Goal: Task Accomplishment & Management: Manage account settings

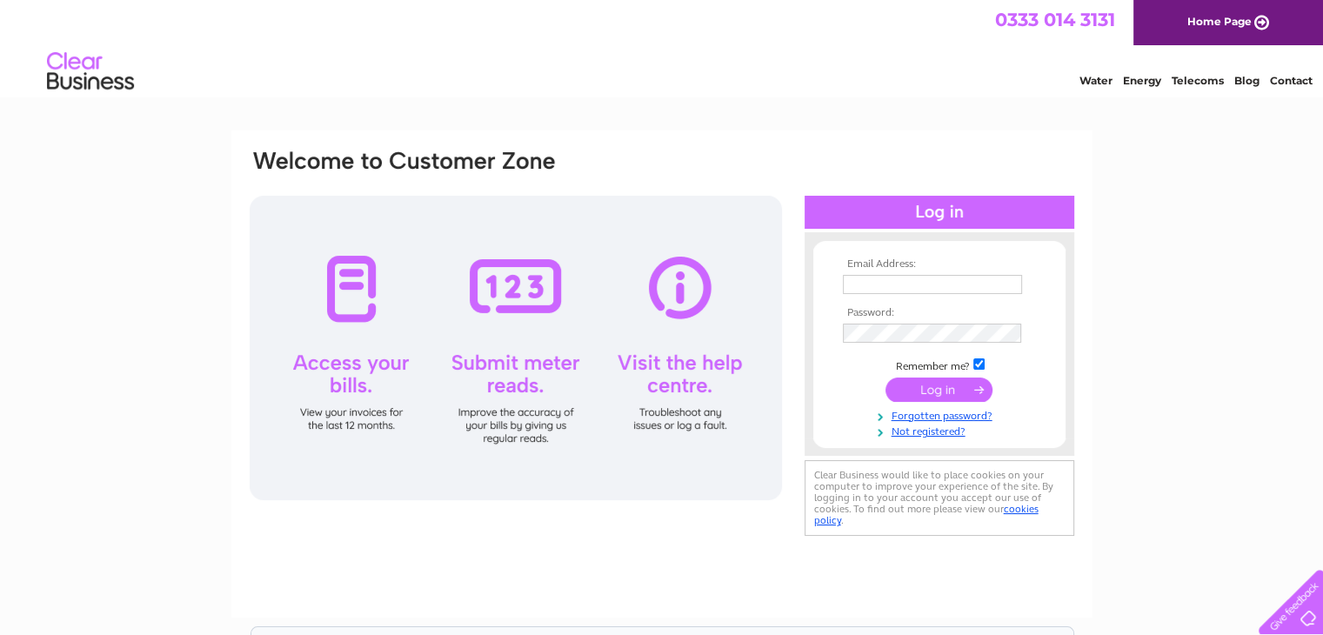
type input "[EMAIL_ADDRESS][DOMAIN_NAME]"
click at [940, 386] on input "submit" at bounding box center [938, 389] width 107 height 24
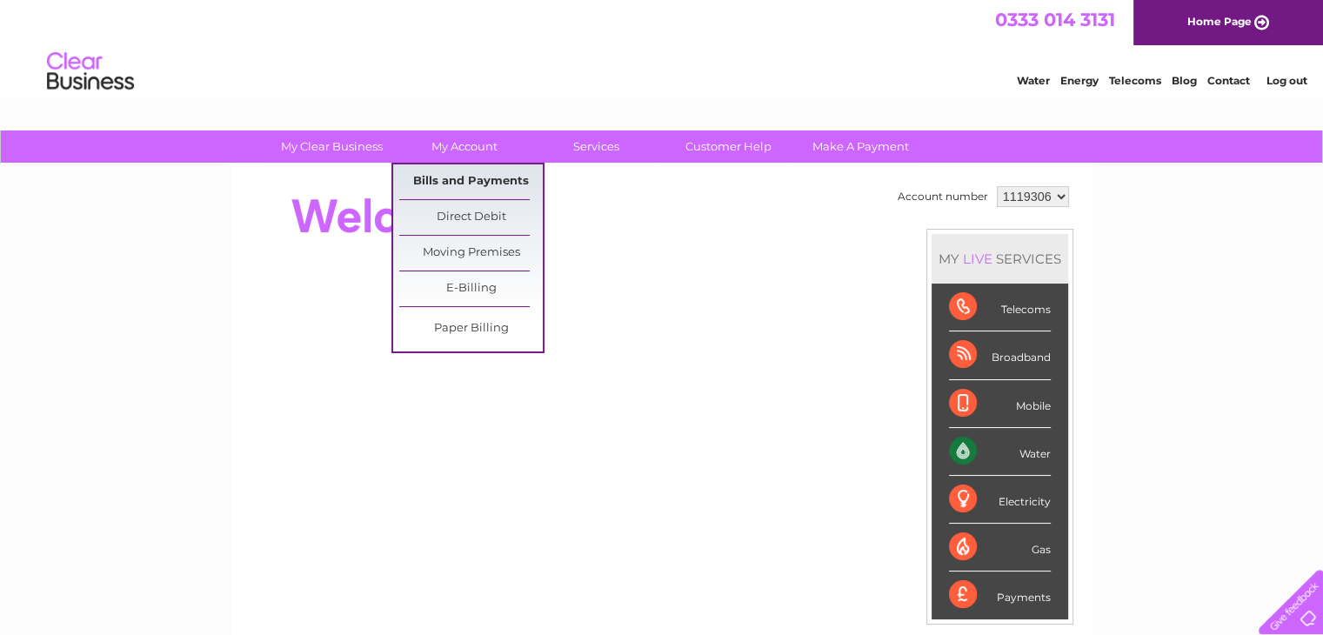
click at [444, 177] on link "Bills and Payments" at bounding box center [471, 181] width 144 height 35
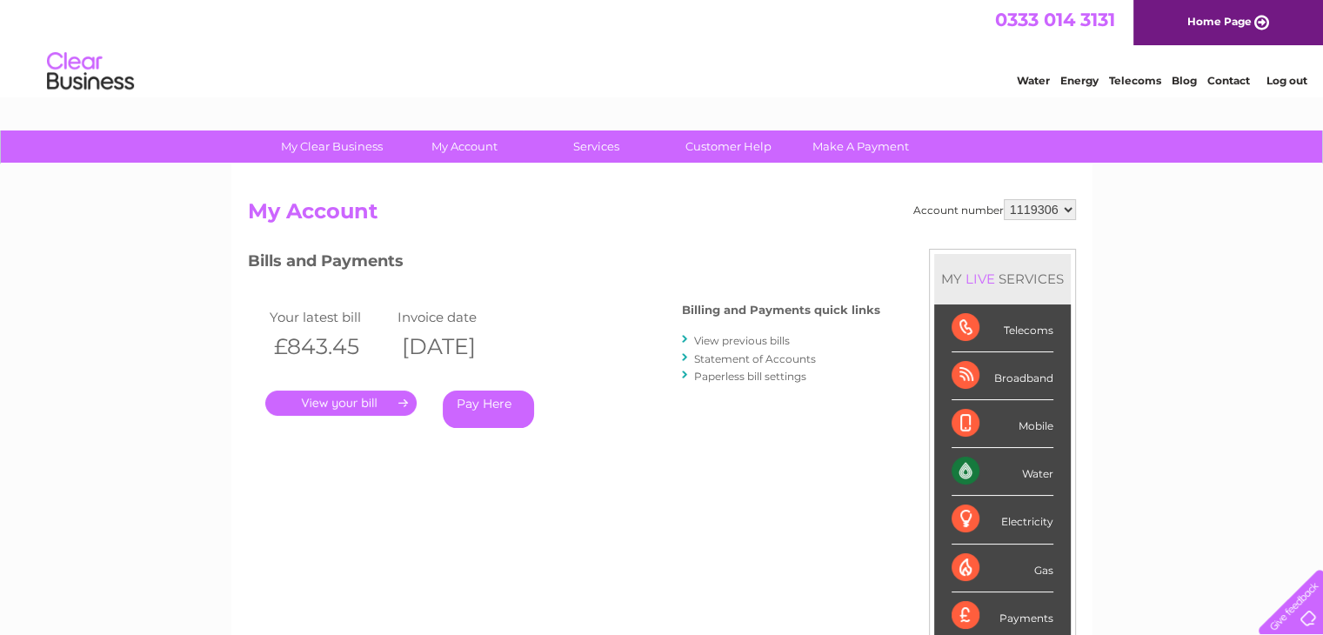
click at [344, 396] on link "." at bounding box center [340, 403] width 151 height 25
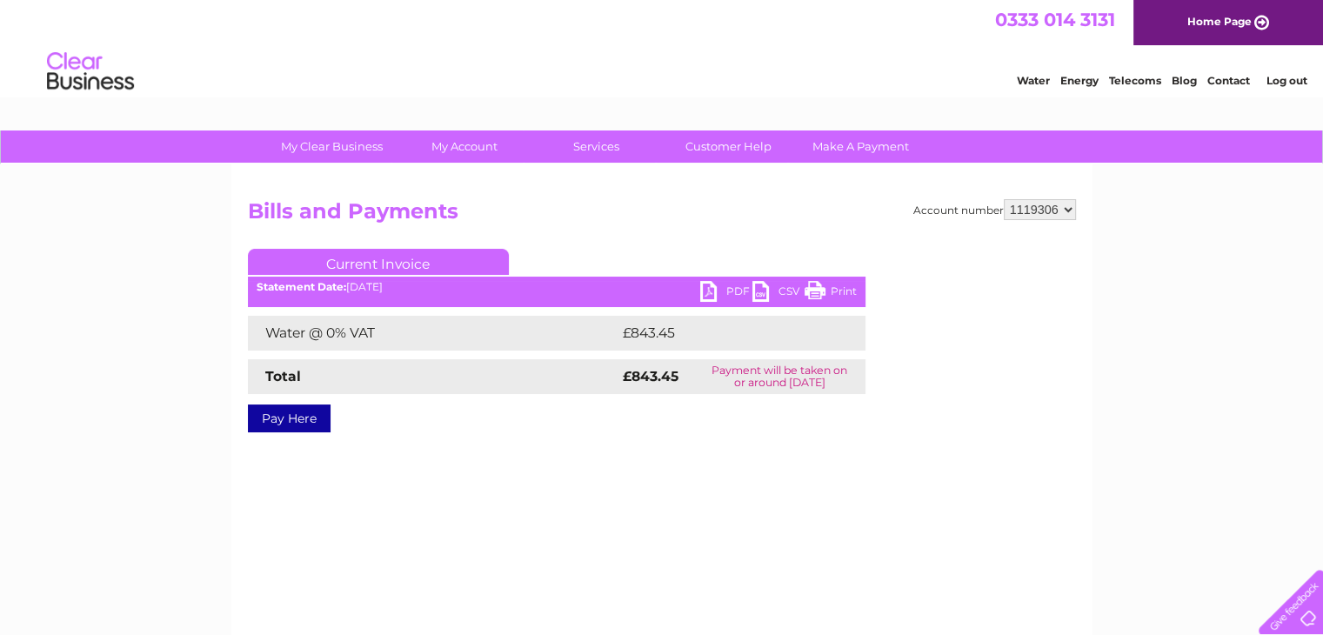
click at [716, 292] on link "PDF" at bounding box center [726, 293] width 52 height 25
